Goal: Task Accomplishment & Management: Manage account settings

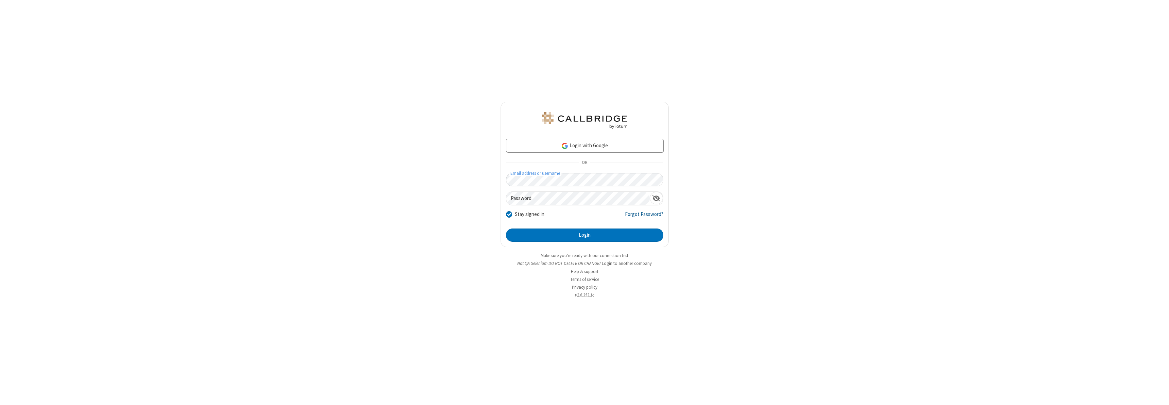
click at [644, 217] on link "Forgot Password?" at bounding box center [644, 216] width 38 height 13
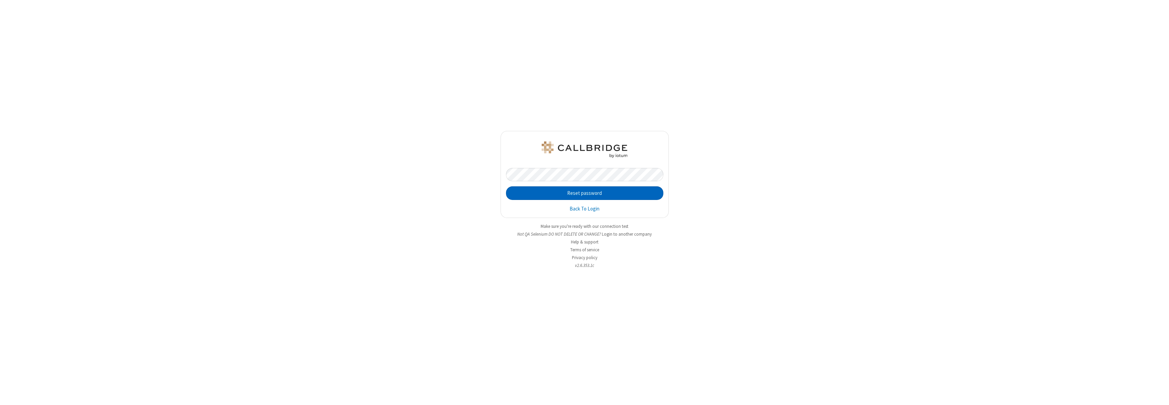
click at [584, 193] on button "Reset password" at bounding box center [584, 193] width 157 height 14
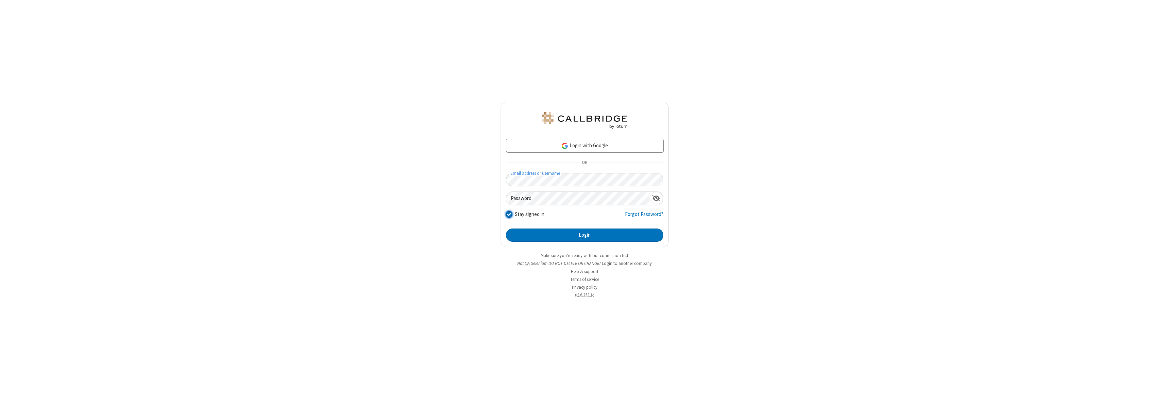
click at [509, 214] on input "Stay signed in" at bounding box center [509, 214] width 6 height 7
checkbox input "false"
click at [584, 235] on button "Login" at bounding box center [584, 235] width 157 height 14
